Goal: Find specific page/section: Find specific page/section

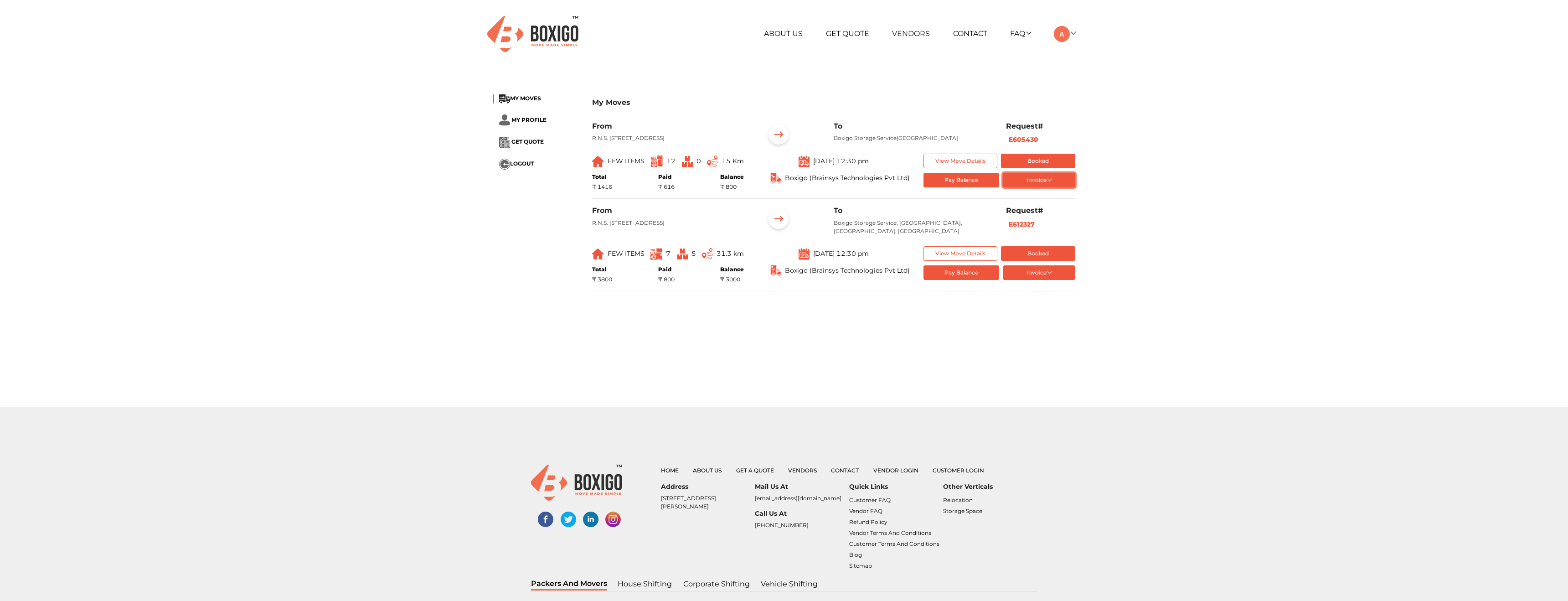
click at [1050, 186] on button "Invoice" at bounding box center [1038, 180] width 72 height 15
click at [1128, 146] on div "My Moves MY MOVES MY PROFILE GET QUOTE LOGOUT My Moves From R.N.S. Nilayam, 7th…" at bounding box center [784, 197] width 1568 height 236
click at [1052, 281] on button "Invoice" at bounding box center [1038, 273] width 72 height 15
click at [1031, 309] on button "List of Goods" at bounding box center [1039, 301] width 73 height 13
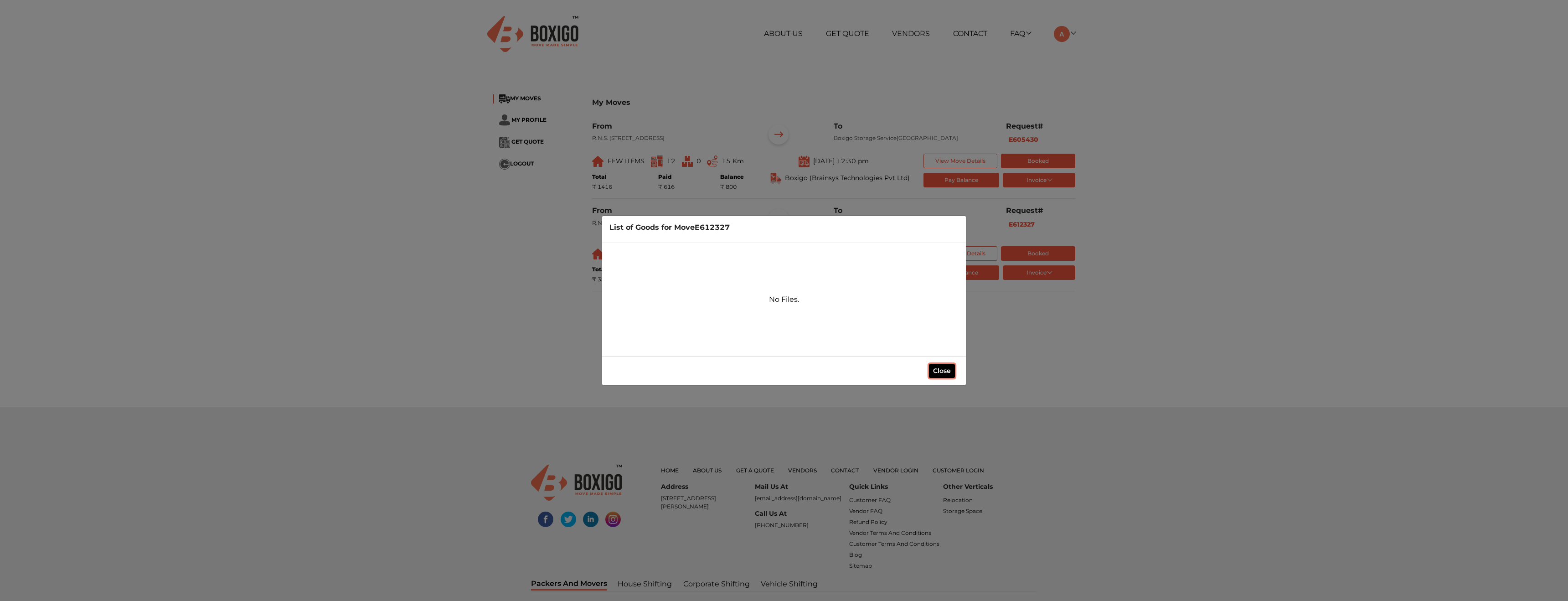
click at [947, 365] on button "Close" at bounding box center [942, 371] width 26 height 14
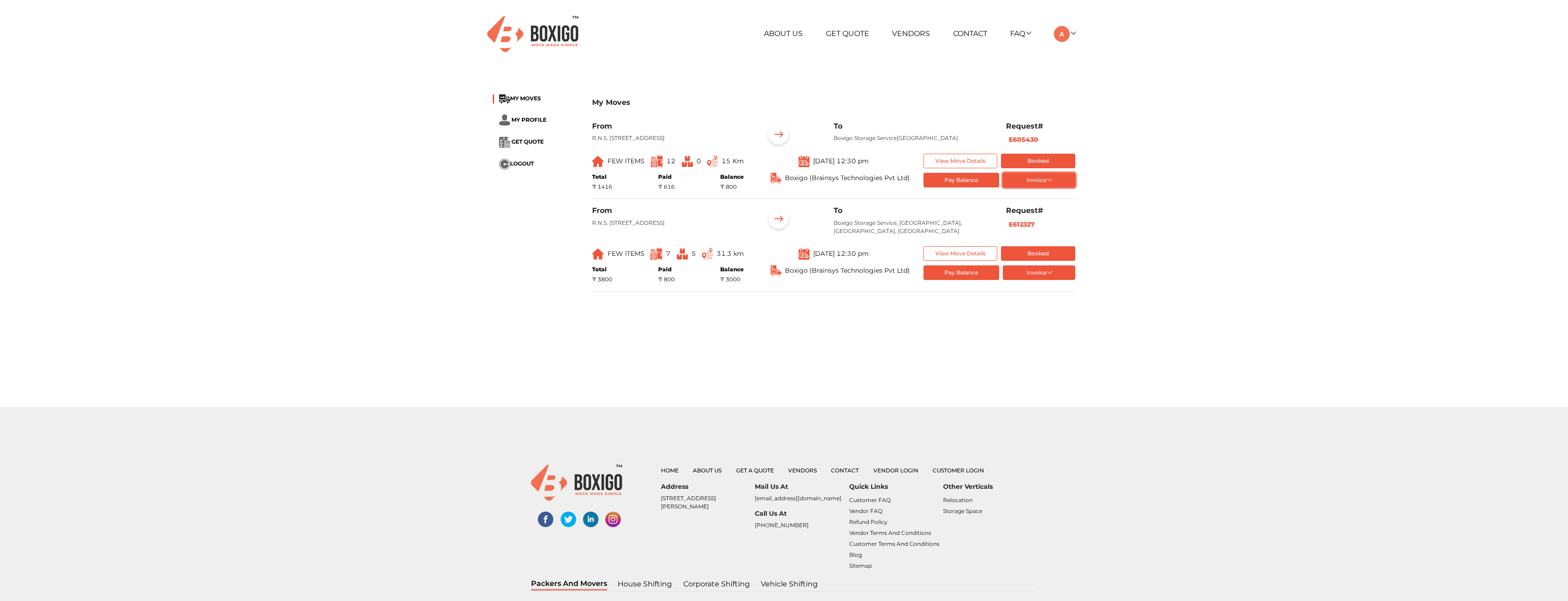
click at [1037, 185] on button "Invoice" at bounding box center [1038, 180] width 72 height 15
click at [1037, 216] on button "List of Goods" at bounding box center [1039, 209] width 73 height 13
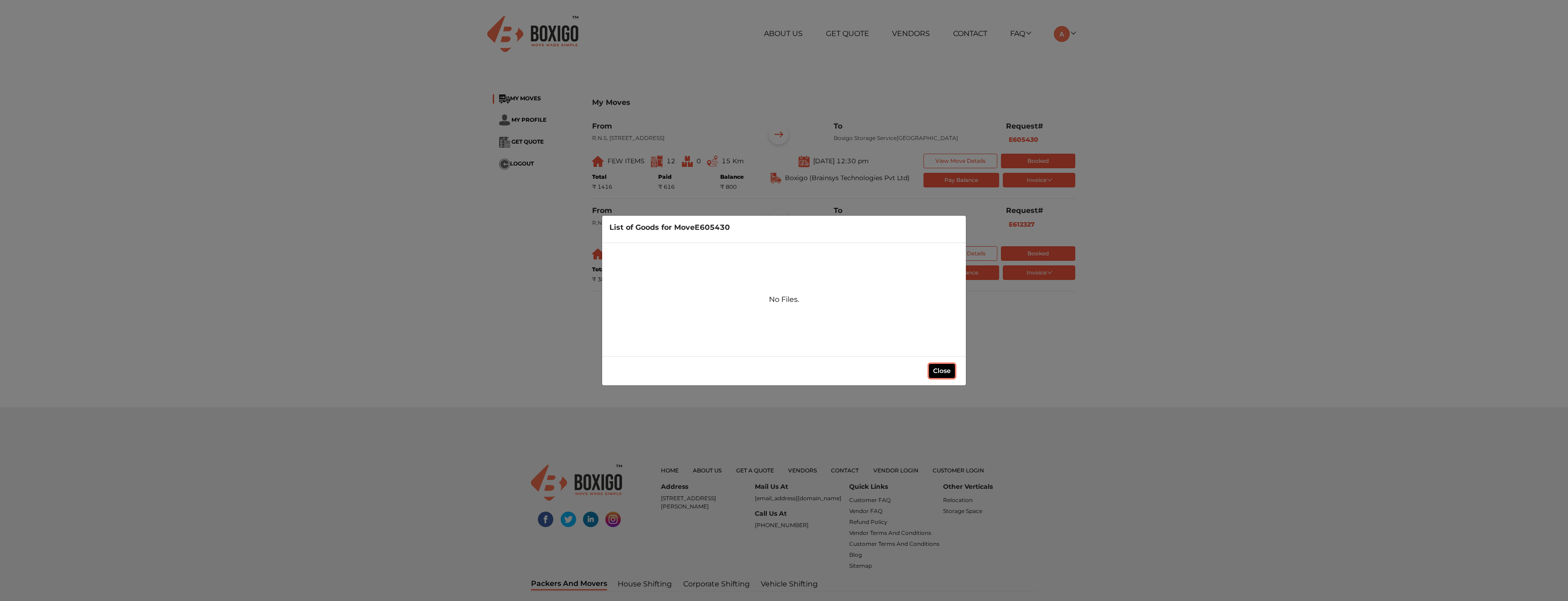
click at [942, 376] on button "Close" at bounding box center [942, 371] width 26 height 14
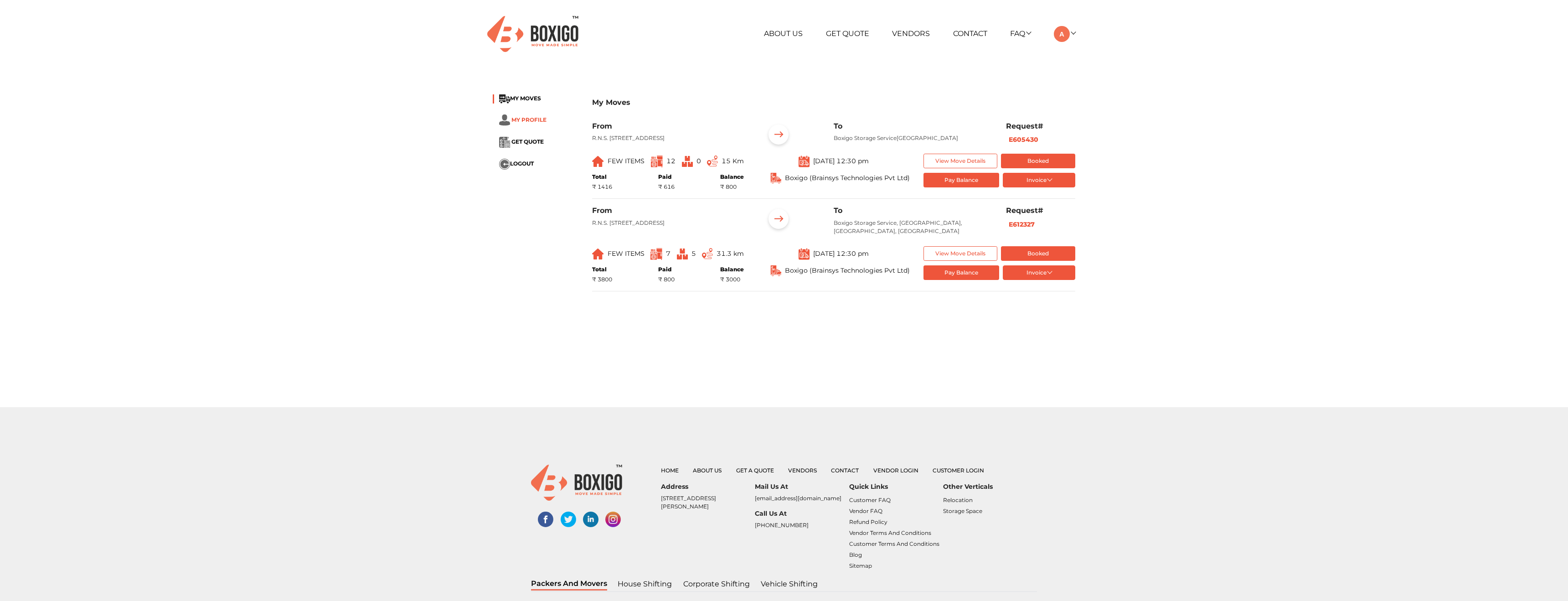
click at [527, 116] on span "MY PROFILE" at bounding box center [529, 119] width 35 height 7
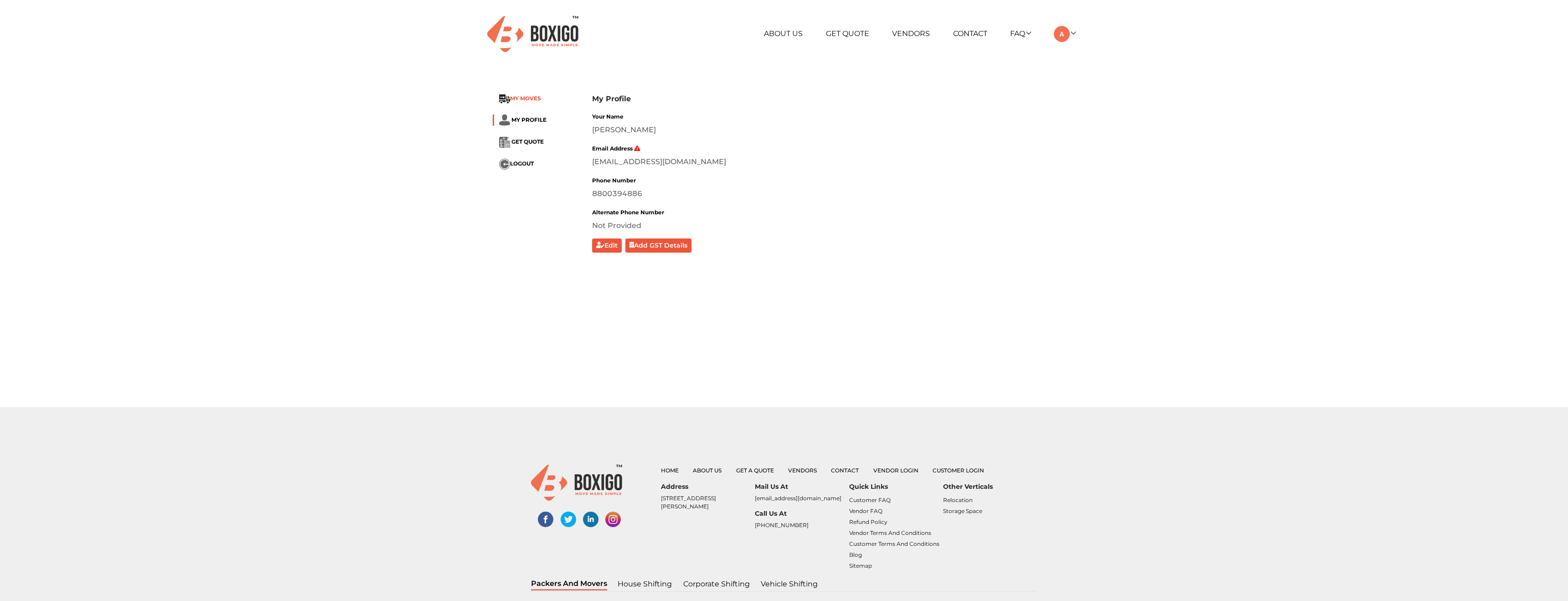
click at [519, 96] on span "MY MOVES" at bounding box center [525, 99] width 31 height 7
